Goal: Task Accomplishment & Management: Manage account settings

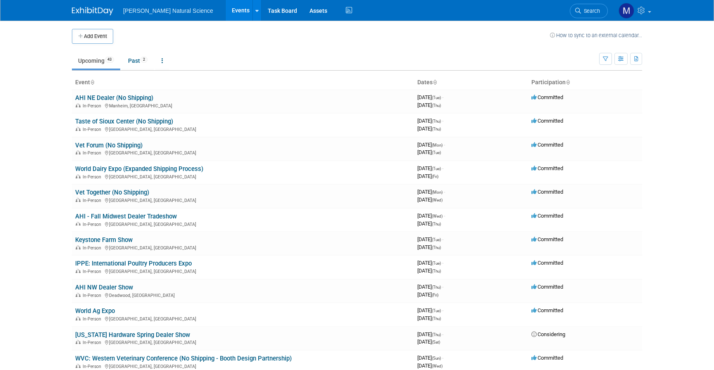
click at [194, 33] on td at bounding box center [331, 36] width 437 height 15
click at [127, 62] on link "Past 2" at bounding box center [138, 61] width 32 height 16
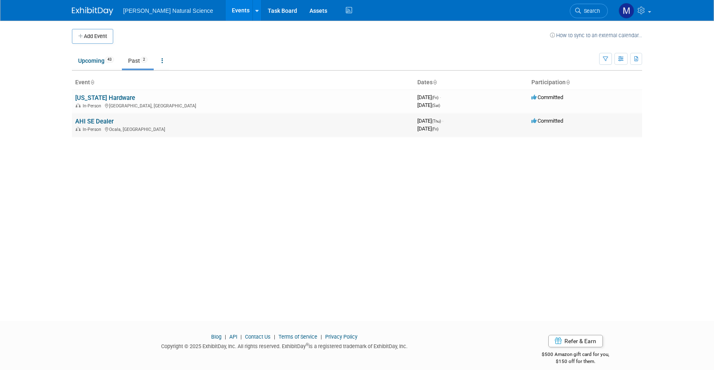
click at [81, 122] on link "AHI SE Dealer" at bounding box center [94, 121] width 38 height 7
click at [262, 12] on link "Task Board" at bounding box center [283, 10] width 42 height 21
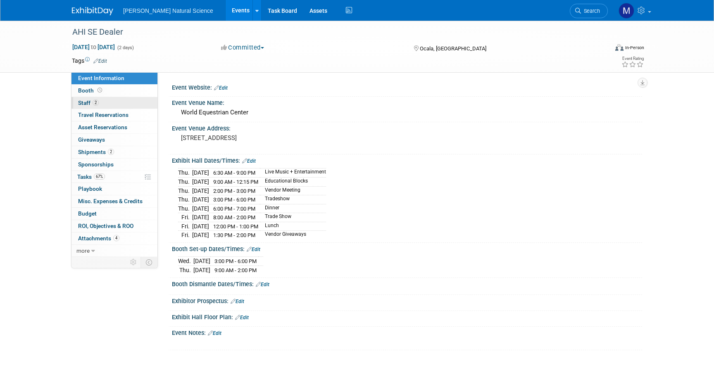
click at [93, 105] on span "Staff 2" at bounding box center [88, 103] width 21 height 7
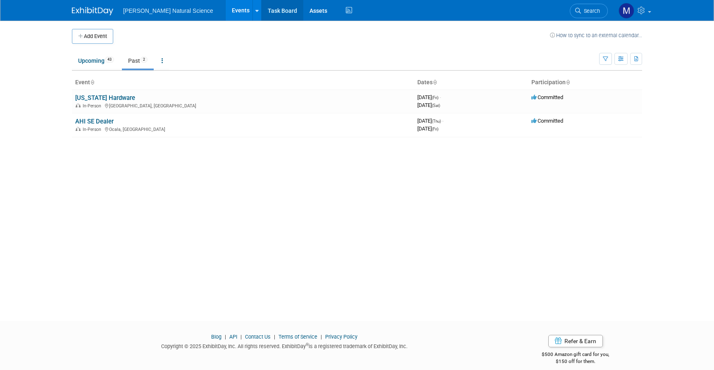
click at [262, 8] on link "Task Board" at bounding box center [283, 10] width 42 height 21
click at [99, 63] on link "Upcoming 43" at bounding box center [96, 61] width 48 height 16
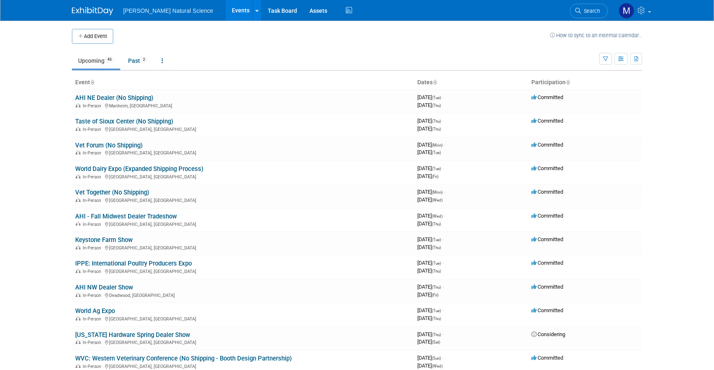
click at [27, 126] on body "Van Beek Natural Science Events Add Event Bulk Upload Events Shareable Event Bo…" at bounding box center [357, 185] width 714 height 370
click at [33, 134] on body "Van Beek Natural Science Events Add Event Bulk Upload Events Shareable Event Bo…" at bounding box center [357, 185] width 714 height 370
click at [112, 168] on link "World Dairy Expo (Expanded Shipping Process)" at bounding box center [139, 168] width 128 height 7
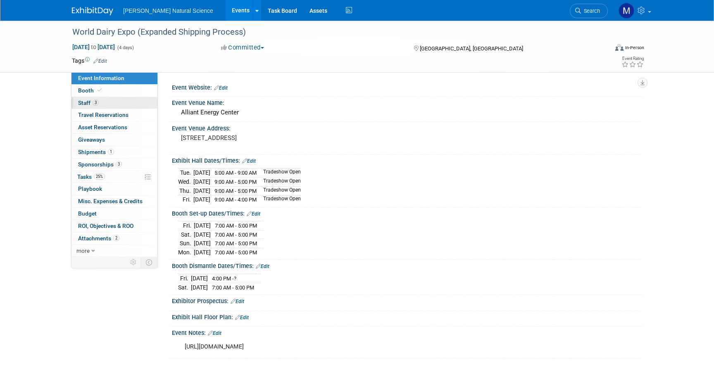
click at [102, 102] on link "3 Staff 3" at bounding box center [114, 103] width 86 height 12
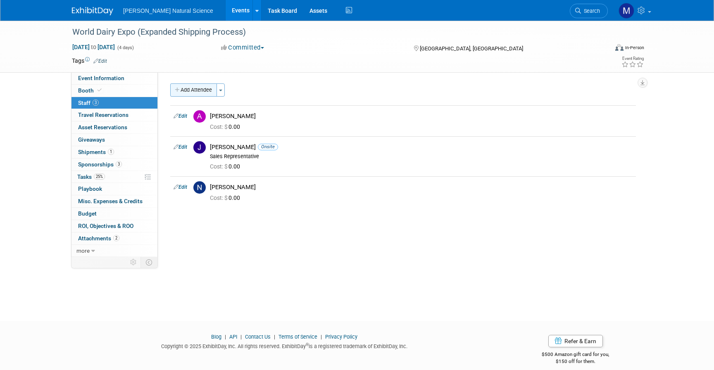
click at [208, 83] on button "Add Attendee" at bounding box center [193, 89] width 47 height 13
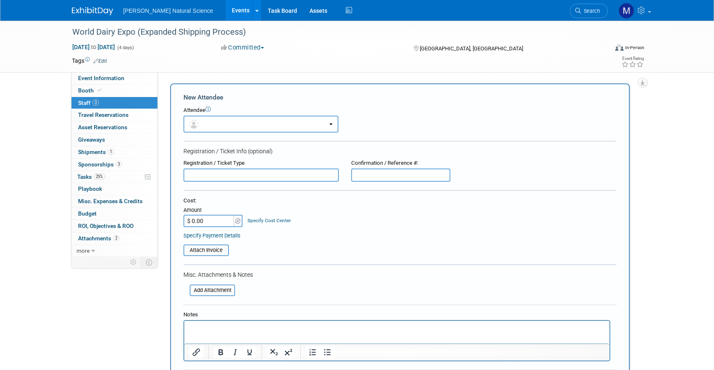
click at [687, 95] on div "World Dairy Expo (Expanded Shipping Process) Sep 30, 2025 to Oct 3, 2025 (4 day…" at bounding box center [357, 281] width 714 height 521
click at [485, 83] on div "Event Website: Edit Event Venue Name: Alliant Energy Center Event Venue Address…" at bounding box center [400, 164] width 484 height 185
click at [116, 154] on link "1 Shipments 1" at bounding box center [114, 152] width 86 height 12
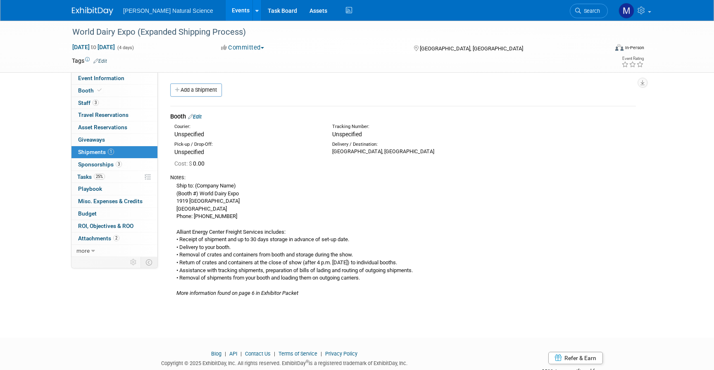
click at [269, 217] on div "Ship to: (Company Name) (Booth #) World Dairy Expo 1919 Alliant Energy Center W…" at bounding box center [403, 239] width 466 height 116
click at [62, 164] on div "World Dairy Expo (Expanded Shipping Process) Sep 30, 2025 to Oct 3, 2025 (4 day…" at bounding box center [357, 172] width 714 height 303
click at [226, 11] on link "Events" at bounding box center [241, 10] width 30 height 21
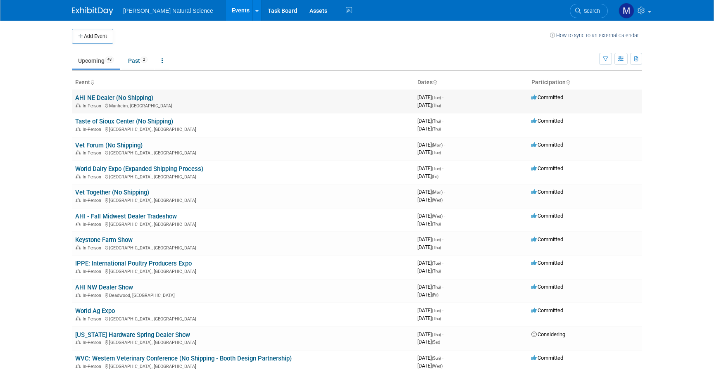
click at [135, 95] on link "AHI NE Dealer (No Shipping)" at bounding box center [114, 97] width 78 height 7
click at [130, 60] on link "Past 2" at bounding box center [138, 61] width 32 height 16
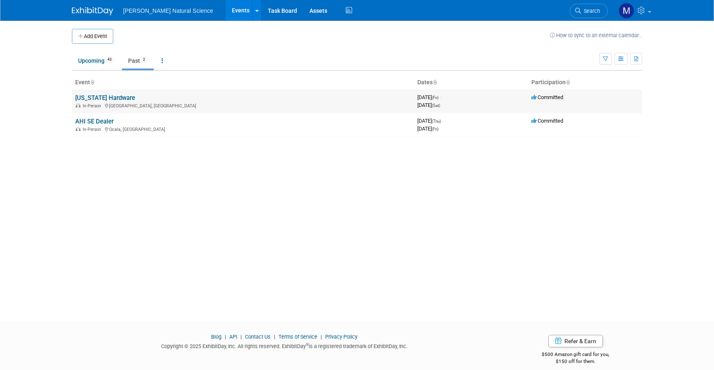
click at [100, 98] on link "[US_STATE] Hardware" at bounding box center [105, 97] width 60 height 7
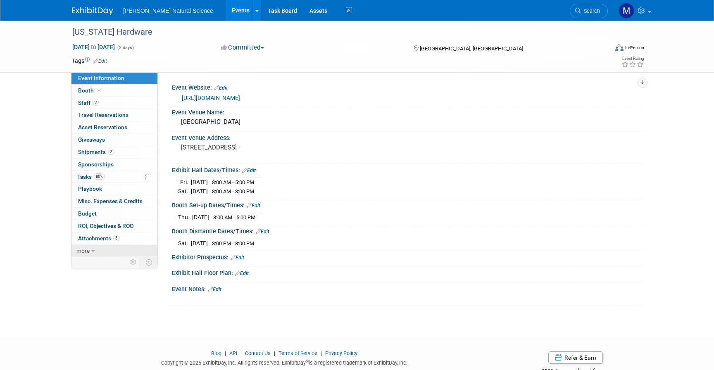
click at [78, 249] on span "more" at bounding box center [82, 251] width 13 height 7
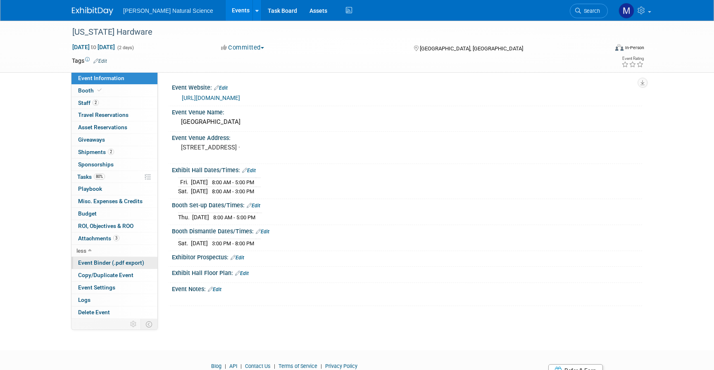
click at [88, 266] on span "Event Binder (.pdf export)" at bounding box center [111, 263] width 66 height 7
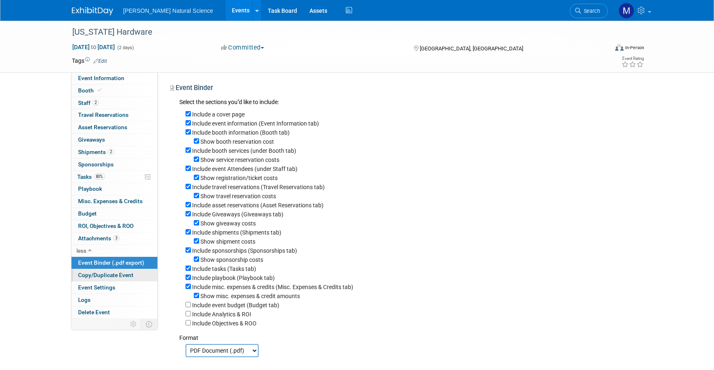
click at [92, 273] on span "Copy/Duplicate Event" at bounding box center [105, 275] width 55 height 7
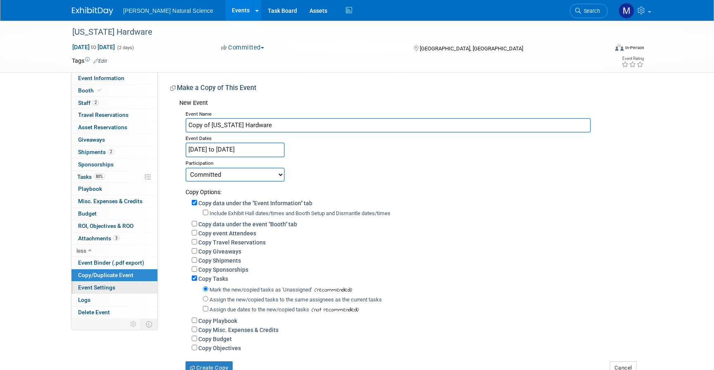
click at [95, 288] on span "Event Settings" at bounding box center [96, 287] width 37 height 7
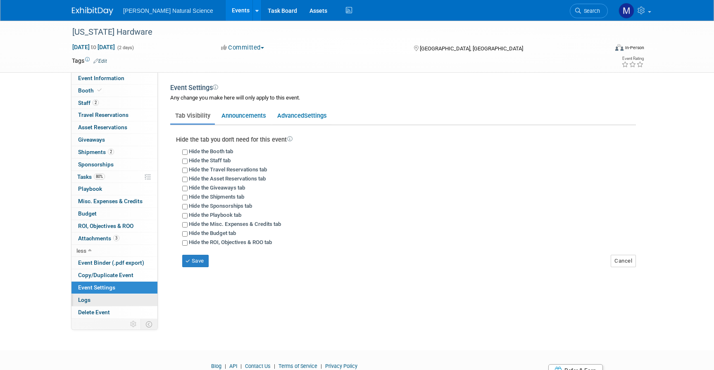
click at [97, 300] on link "Logs" at bounding box center [114, 300] width 86 height 12
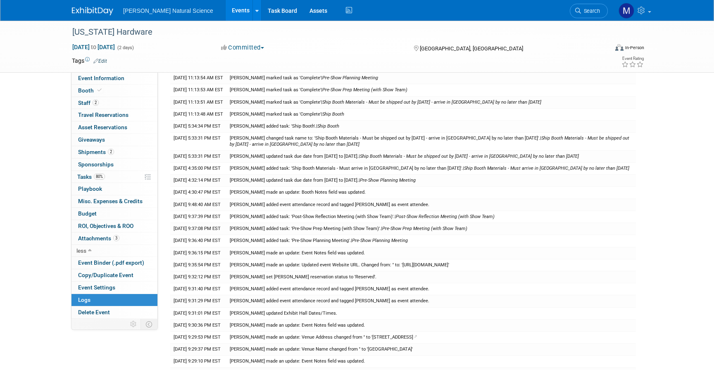
scroll to position [294, 0]
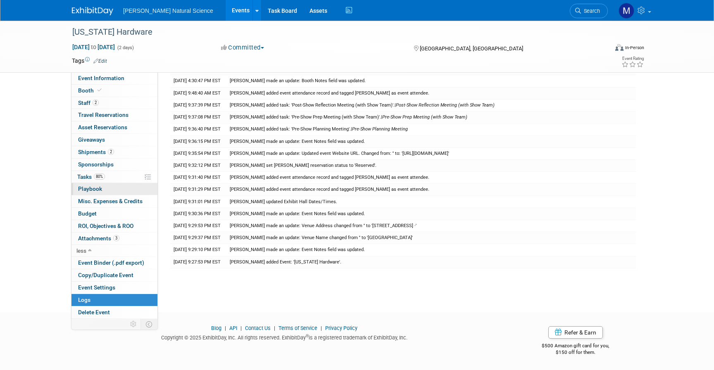
click at [101, 189] on span "Playbook 0" at bounding box center [90, 189] width 24 height 7
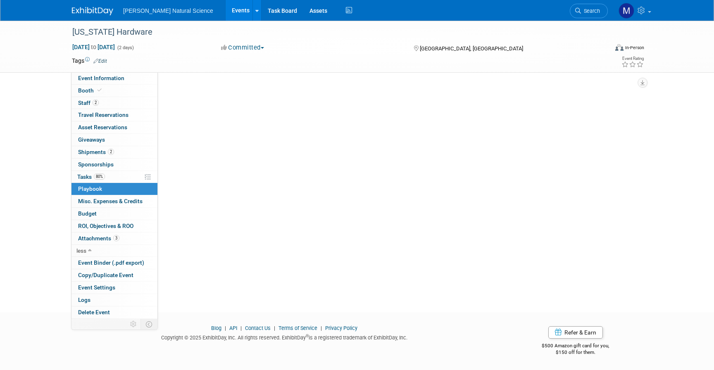
scroll to position [0, 0]
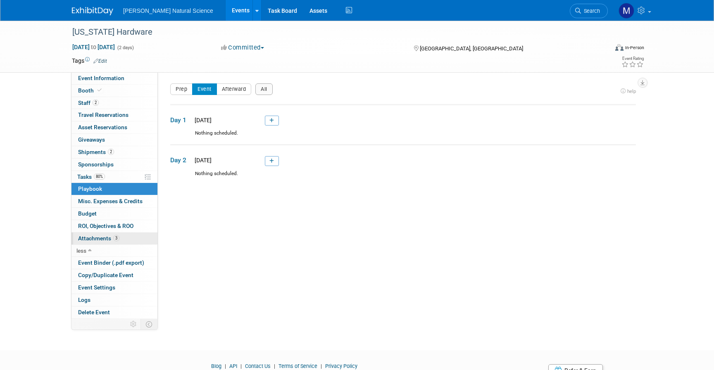
click at [95, 238] on span "Attachments 3" at bounding box center [98, 238] width 41 height 7
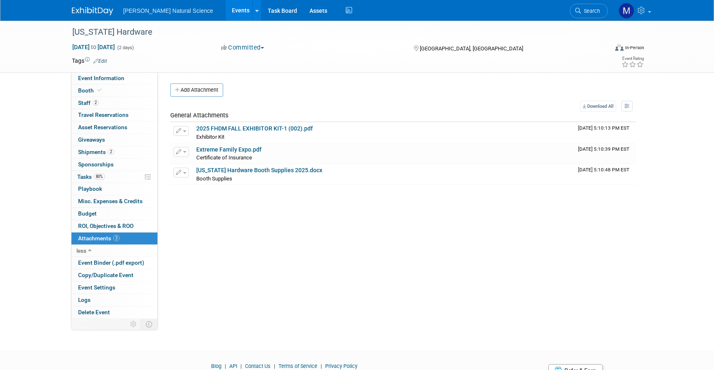
click at [244, 97] on div "Add Attachment Select file This is an invoice Upload Cancel Download All View P…" at bounding box center [403, 133] width 466 height 101
click at [375, 98] on div "Add Attachment Select file This is an invoice Upload Cancel Download All View P…" at bounding box center [403, 133] width 466 height 101
click at [291, 248] on div "Event Website: Edit https://www.floridahardware.com/DealerMarket/ Event Venue N…" at bounding box center [400, 195] width 484 height 247
click at [250, 239] on div "Event Website: Edit https://www.floridahardware.com/DealerMarket/ Event Venue N…" at bounding box center [400, 195] width 484 height 247
click at [246, 272] on div "Event Website: Edit https://www.floridahardware.com/DealerMarket/ Event Venue N…" at bounding box center [400, 195] width 484 height 247
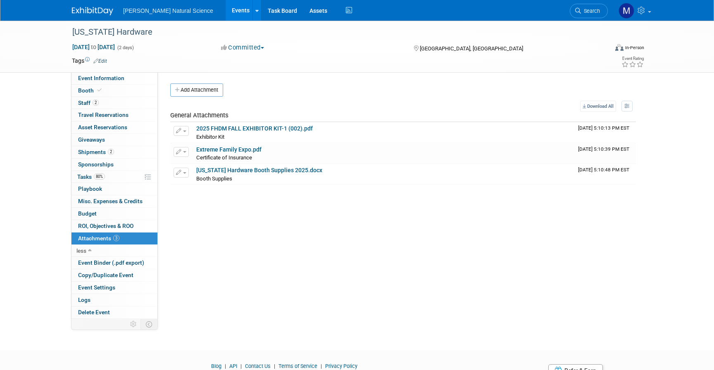
click at [144, 11] on span "[PERSON_NAME] Natural Science" at bounding box center [168, 10] width 90 height 7
click at [226, 14] on link "Events" at bounding box center [241, 10] width 30 height 21
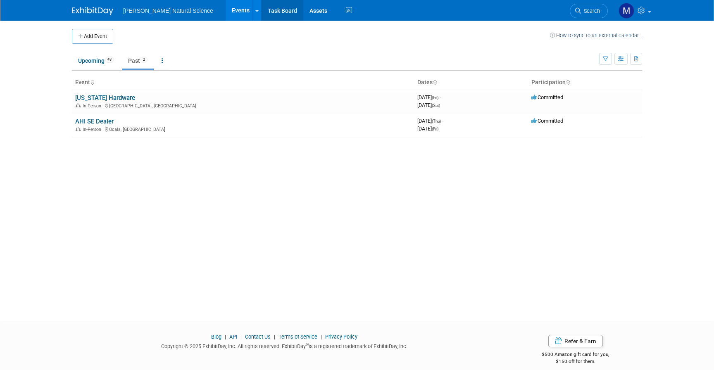
click at [262, 8] on link "Task Board" at bounding box center [283, 10] width 42 height 21
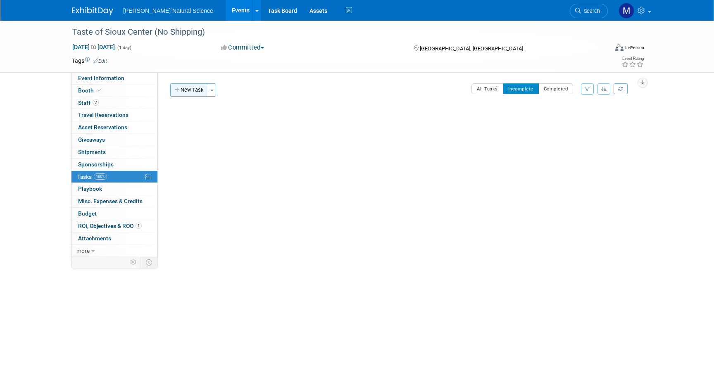
click at [181, 88] on button "New Task" at bounding box center [189, 89] width 38 height 13
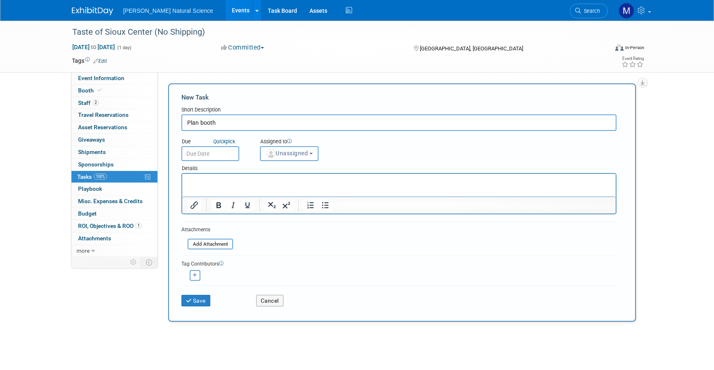
type input "Plan booth"
click at [200, 153] on input "text" at bounding box center [210, 153] width 58 height 15
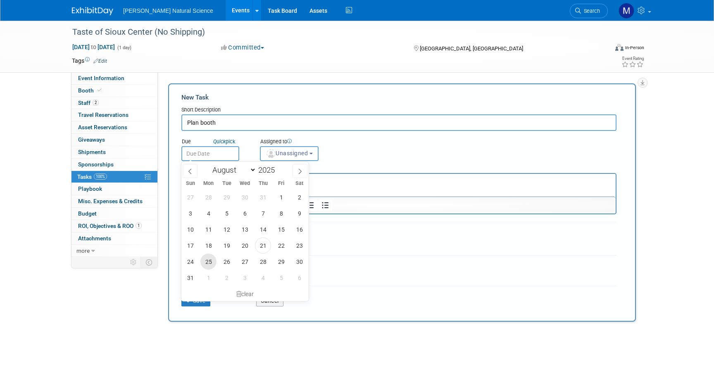
click at [213, 261] on span "25" at bounding box center [208, 262] width 16 height 16
type input "[DATE]"
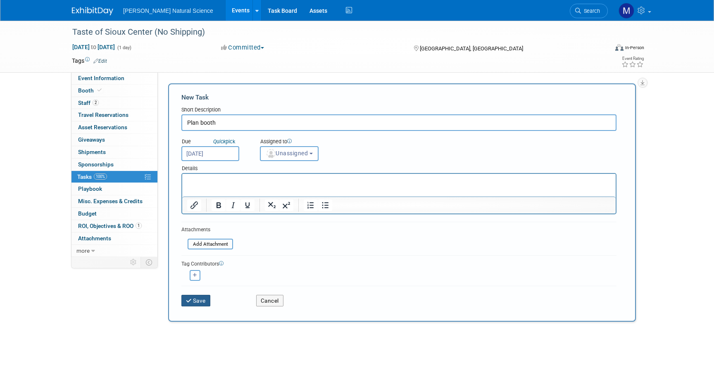
click at [199, 297] on button "Save" at bounding box center [195, 301] width 29 height 12
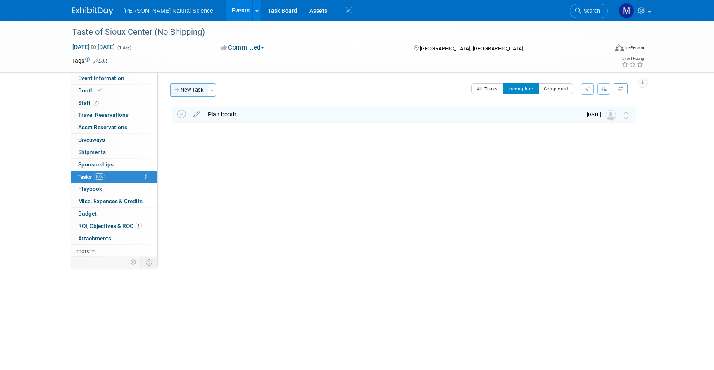
click at [203, 93] on button "New Task" at bounding box center [189, 89] width 38 height 13
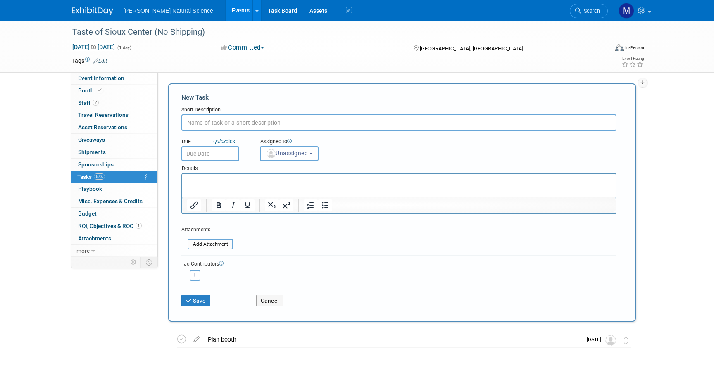
type input "B"
type input "Purchase/print everything needed"
click at [210, 156] on body "[PERSON_NAME] Natural Science Events Add Event Bulk Upload Events Shareable Eve…" at bounding box center [357, 185] width 714 height 370
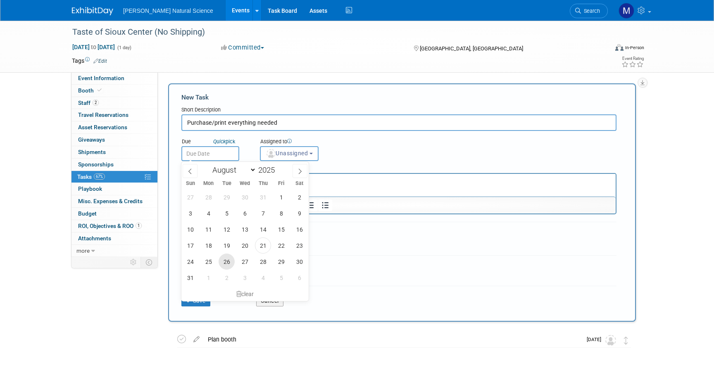
click at [230, 262] on span "26" at bounding box center [227, 262] width 16 height 16
type input "[DATE]"
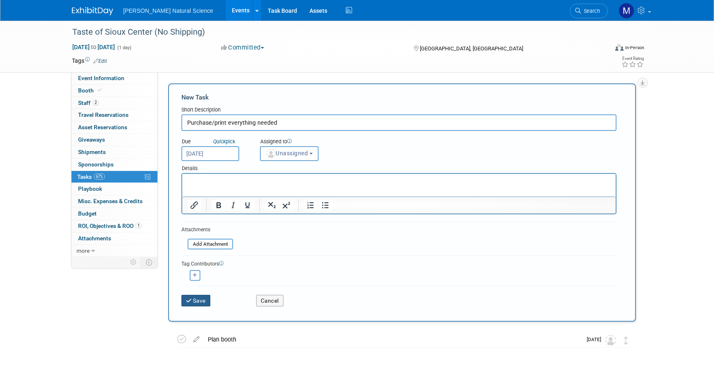
click at [200, 296] on button "Save" at bounding box center [195, 301] width 29 height 12
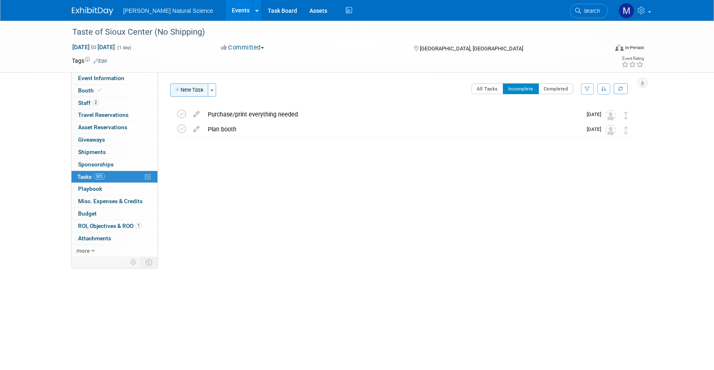
click at [196, 91] on button "New Task" at bounding box center [189, 89] width 38 height 13
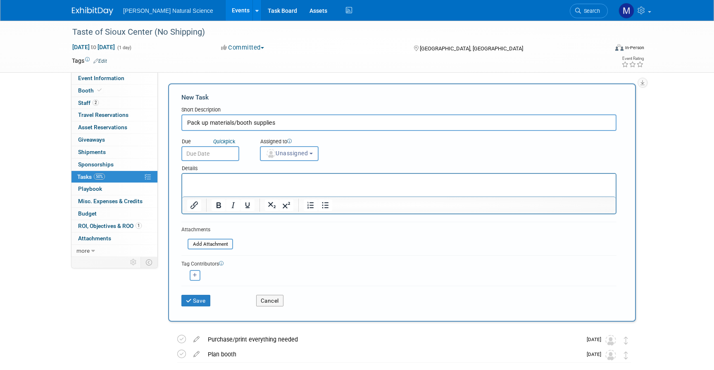
type input "Pack up materials/booth supplies"
click at [203, 150] on input "text" at bounding box center [210, 153] width 58 height 15
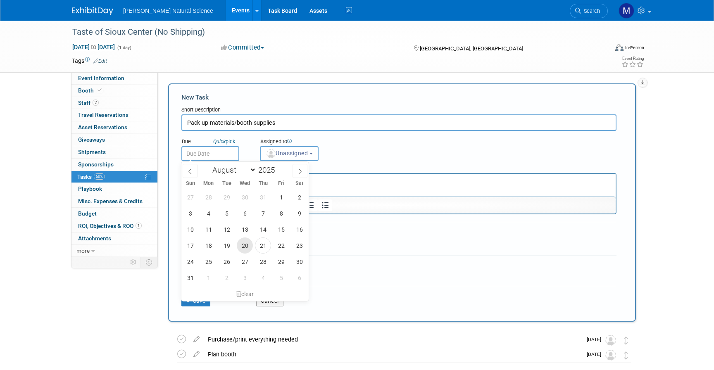
click at [244, 246] on span "20" at bounding box center [245, 246] width 16 height 16
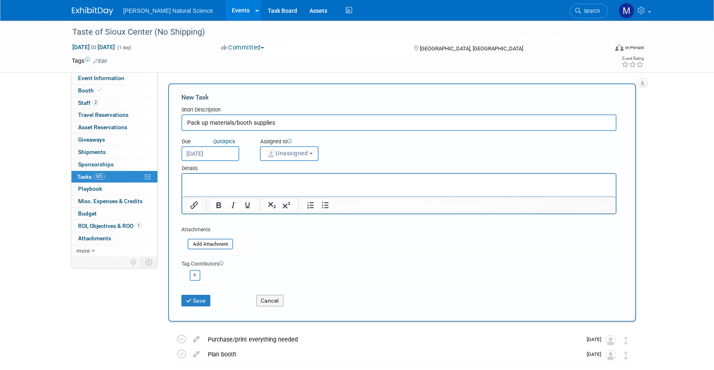
click at [222, 153] on input "[DATE]" at bounding box center [210, 153] width 58 height 15
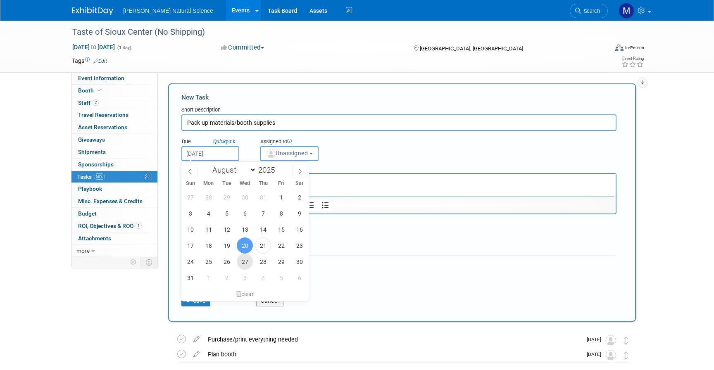
click at [243, 259] on span "27" at bounding box center [245, 262] width 16 height 16
type input "[DATE]"
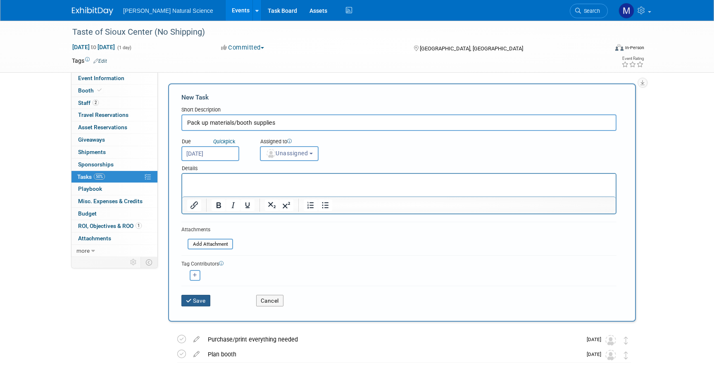
click at [205, 304] on button "Save" at bounding box center [195, 301] width 29 height 12
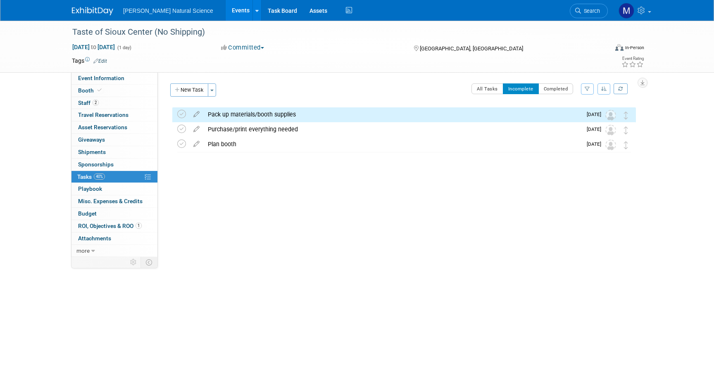
click at [229, 210] on div "Event Website: Edit [URL][DOMAIN_NAME] Event Venue Name: [GEOGRAPHIC_DATA] Even…" at bounding box center [400, 164] width 484 height 185
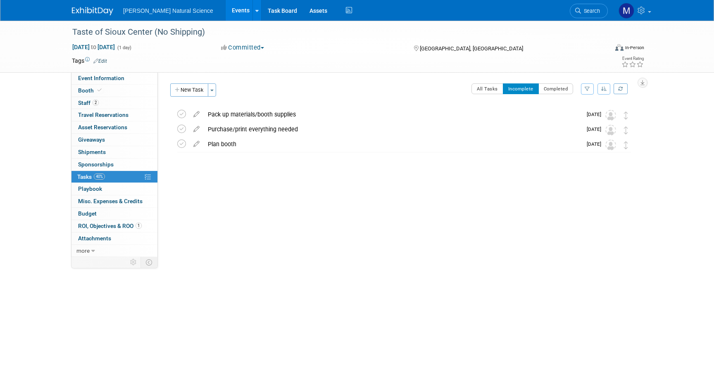
click at [276, 215] on div "Event Website: Edit [URL][DOMAIN_NAME] Event Venue Name: [GEOGRAPHIC_DATA] Even…" at bounding box center [400, 164] width 484 height 185
click at [122, 180] on link "40% Tasks 40%" at bounding box center [114, 177] width 86 height 12
